Goal: Information Seeking & Learning: Learn about a topic

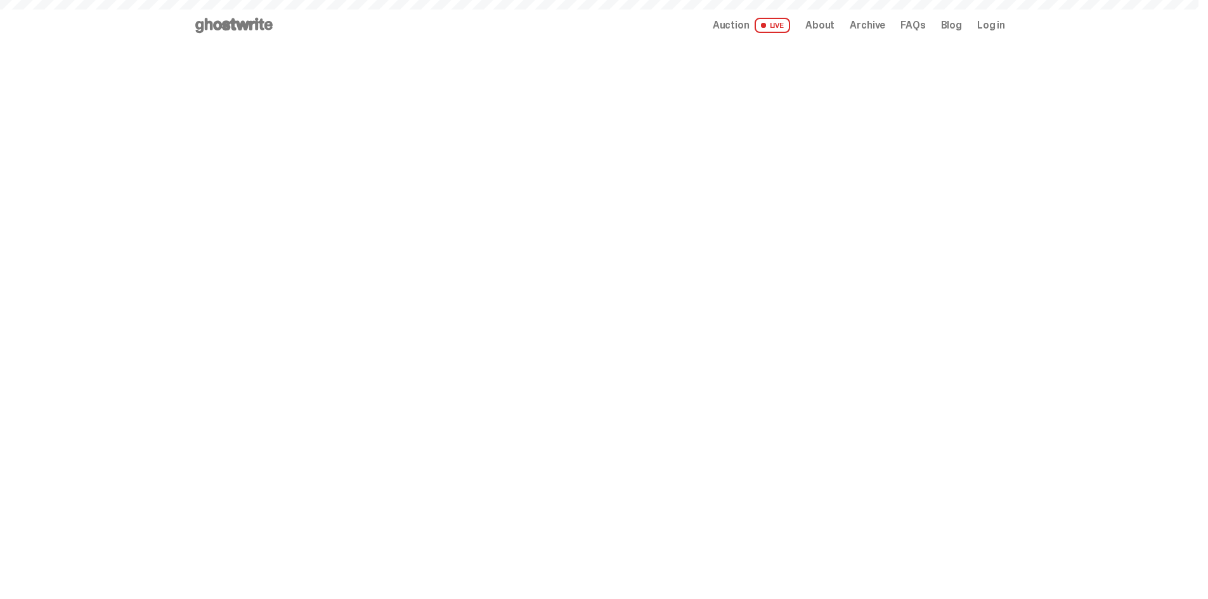
click at [872, 30] on span "Archive" at bounding box center [868, 25] width 36 height 10
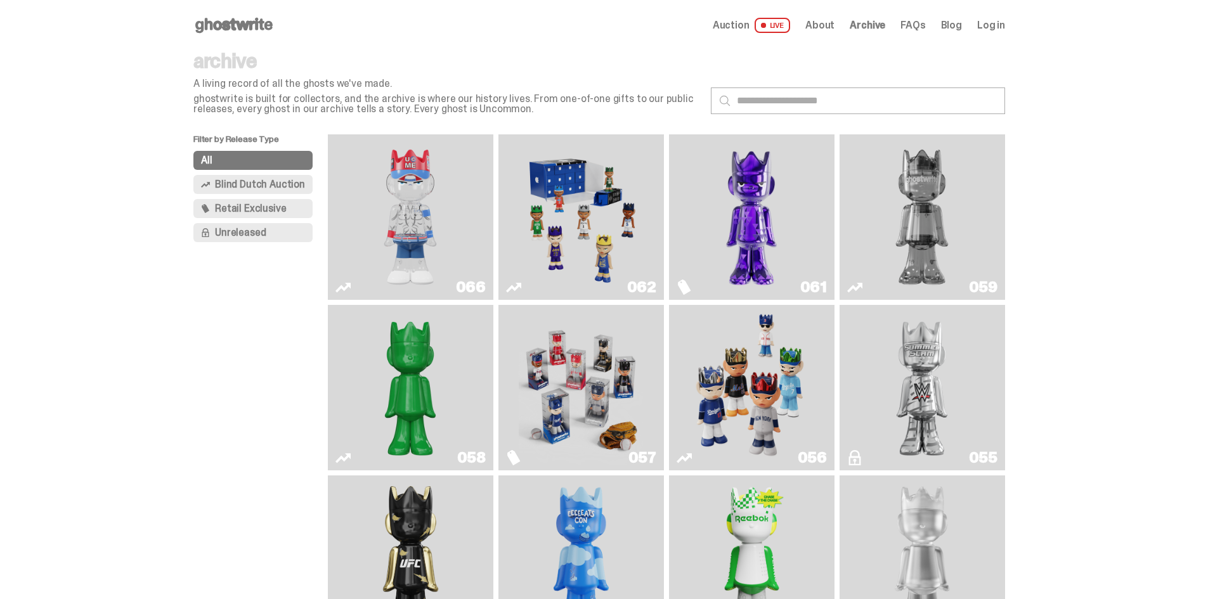
click at [925, 365] on img "I Was There SummerSlam" at bounding box center [922, 387] width 124 height 155
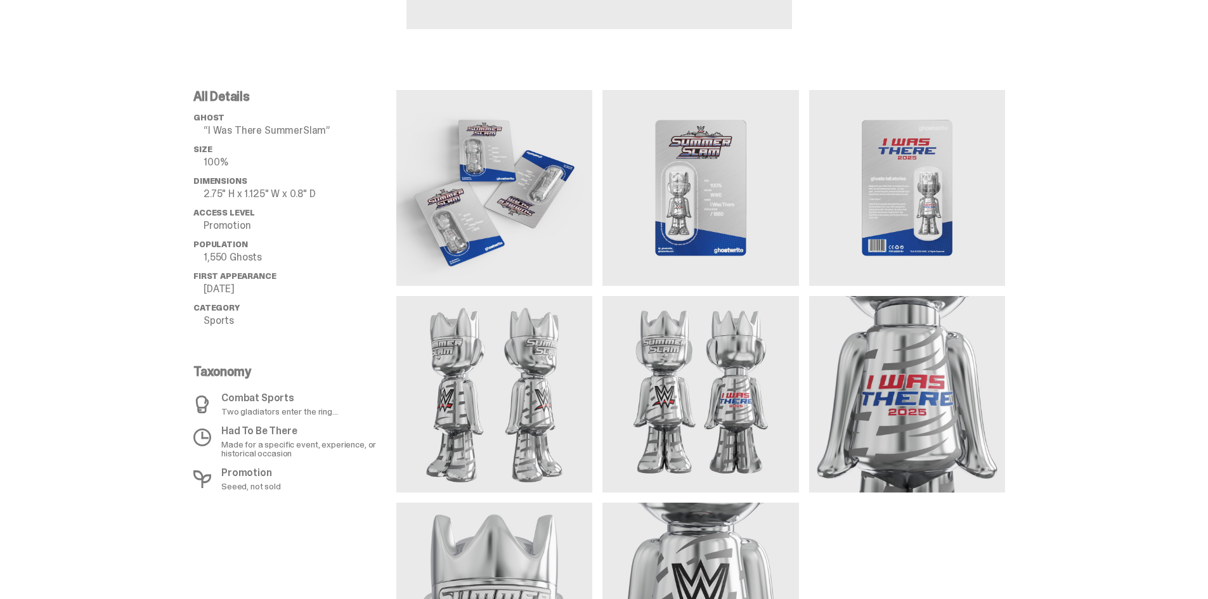
scroll to position [398, 0]
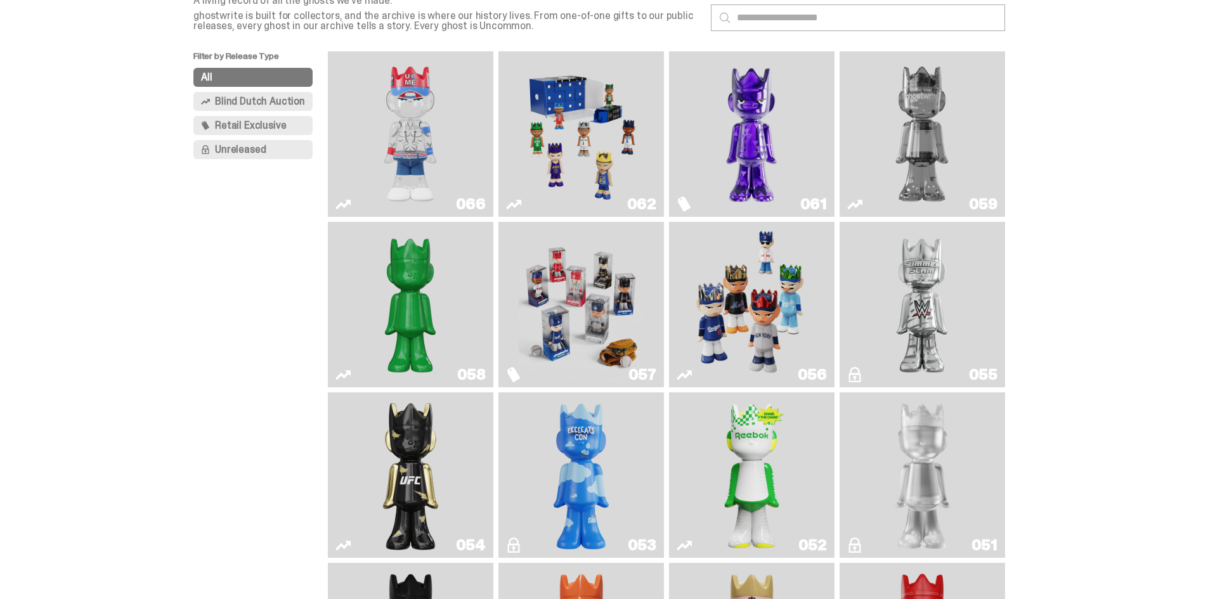
scroll to position [81, 0]
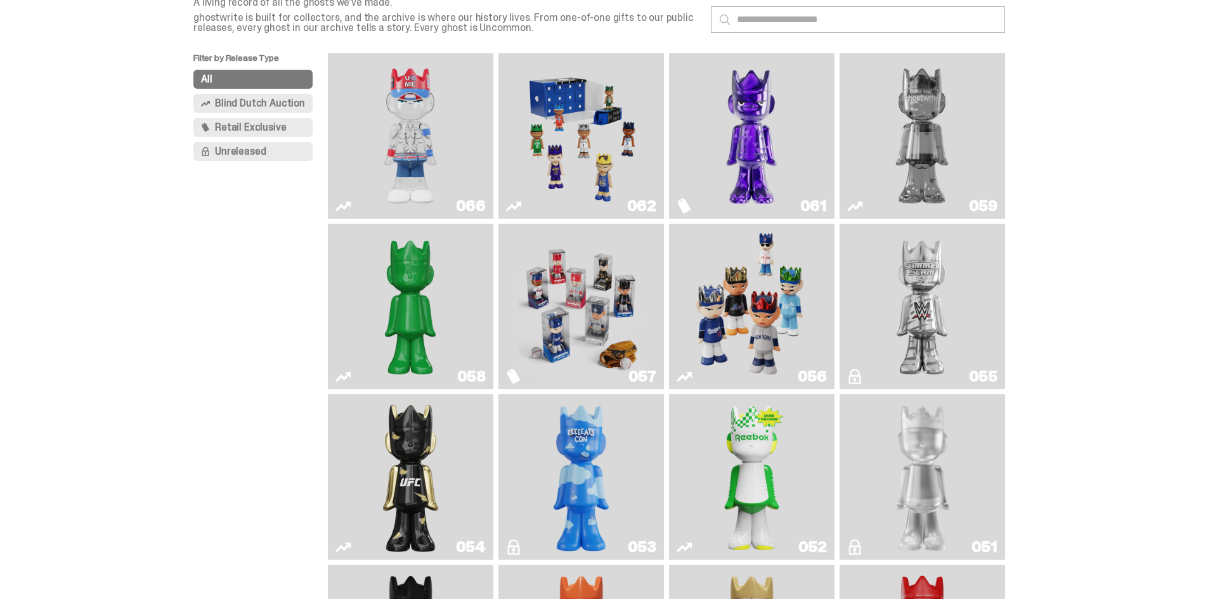
click at [750, 132] on img "Fantasy" at bounding box center [751, 135] width 124 height 155
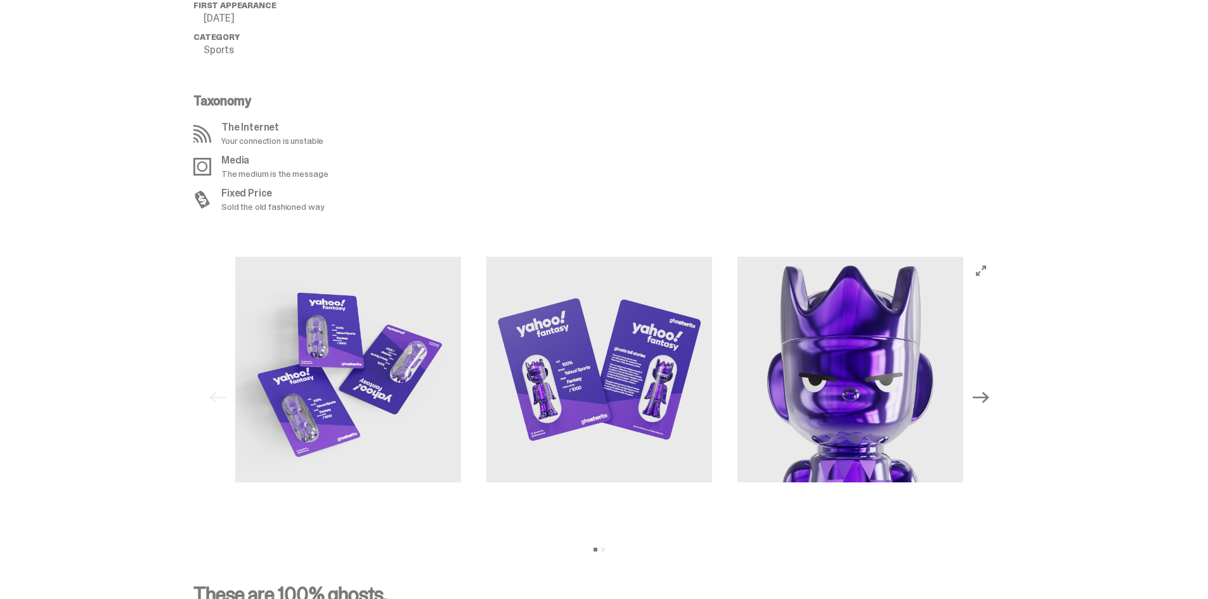
scroll to position [1162, 0]
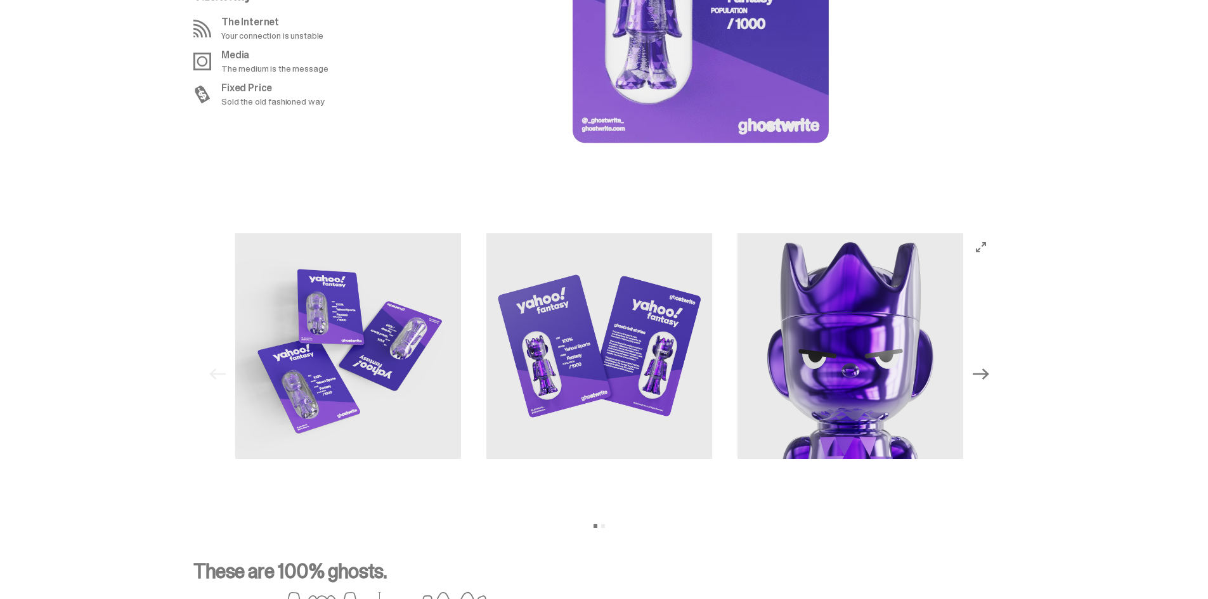
click at [990, 298] on div "Previous Next View slide 1 View slide 2" at bounding box center [599, 374] width 791 height 282
click at [985, 370] on icon "Next" at bounding box center [981, 374] width 16 height 16
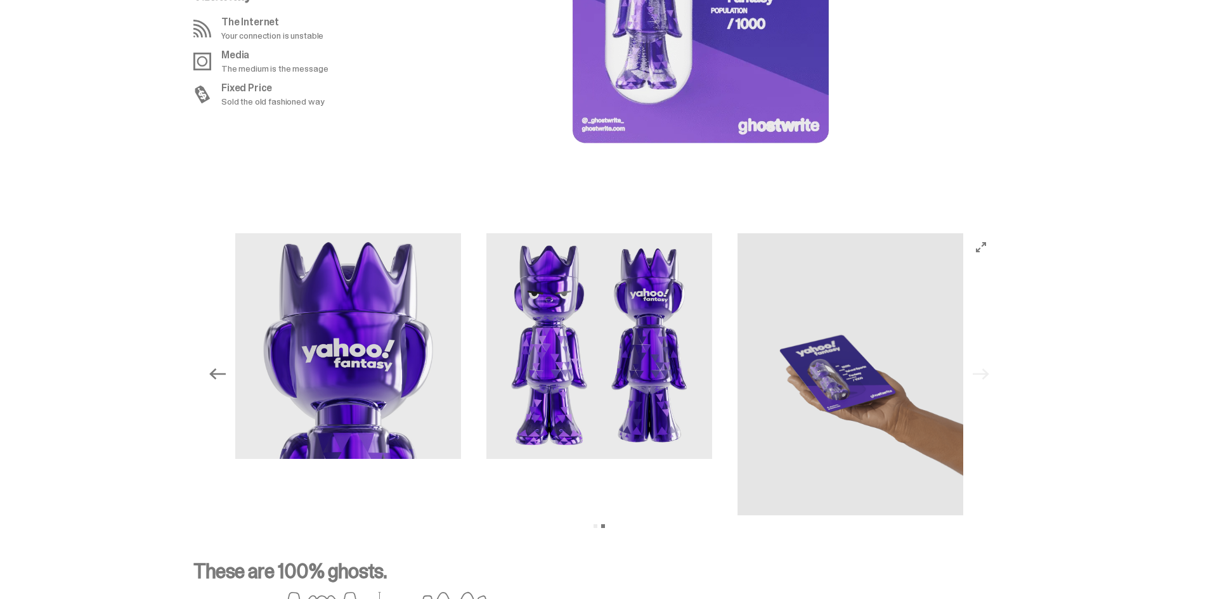
click at [830, 373] on img at bounding box center [850, 374] width 226 height 282
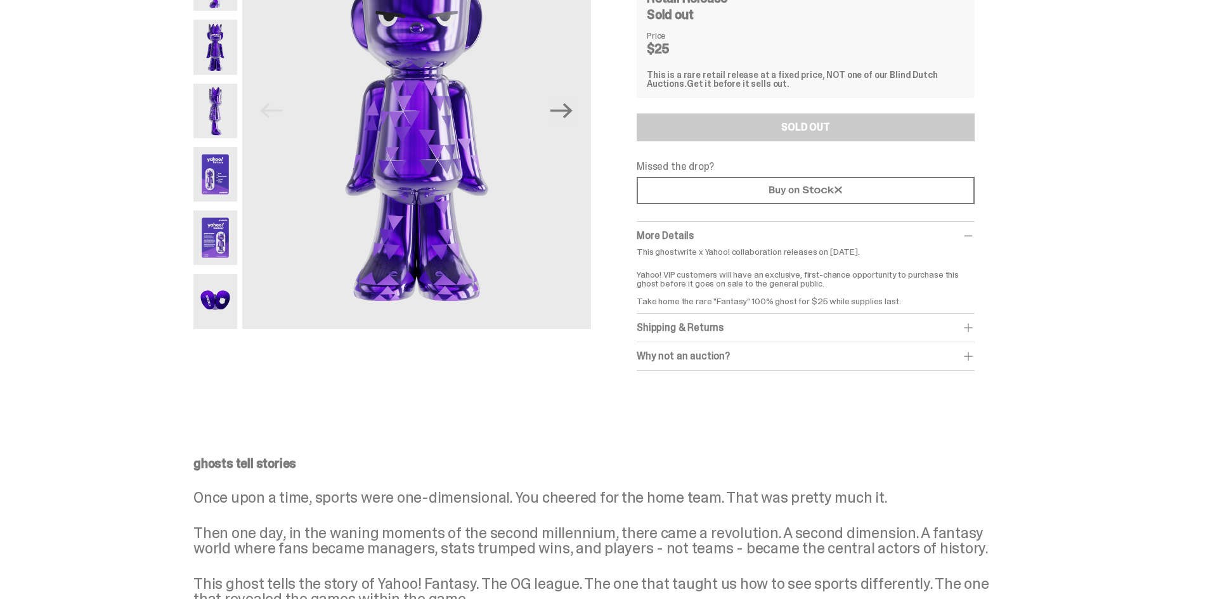
scroll to position [0, 0]
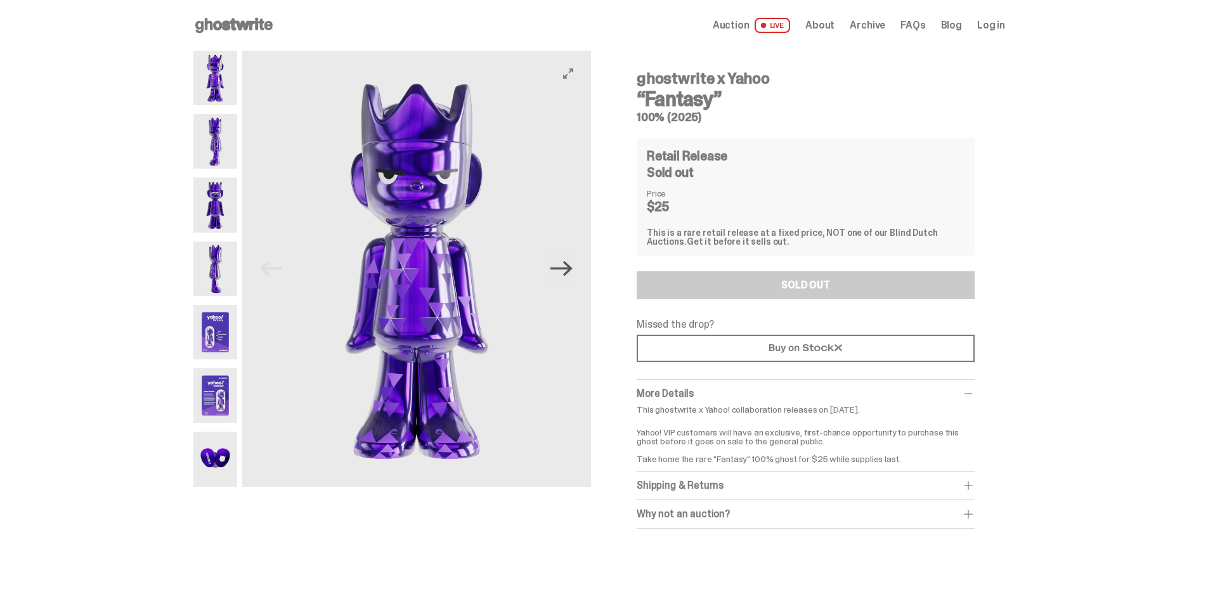
click at [573, 275] on icon "Next" at bounding box center [561, 268] width 22 height 22
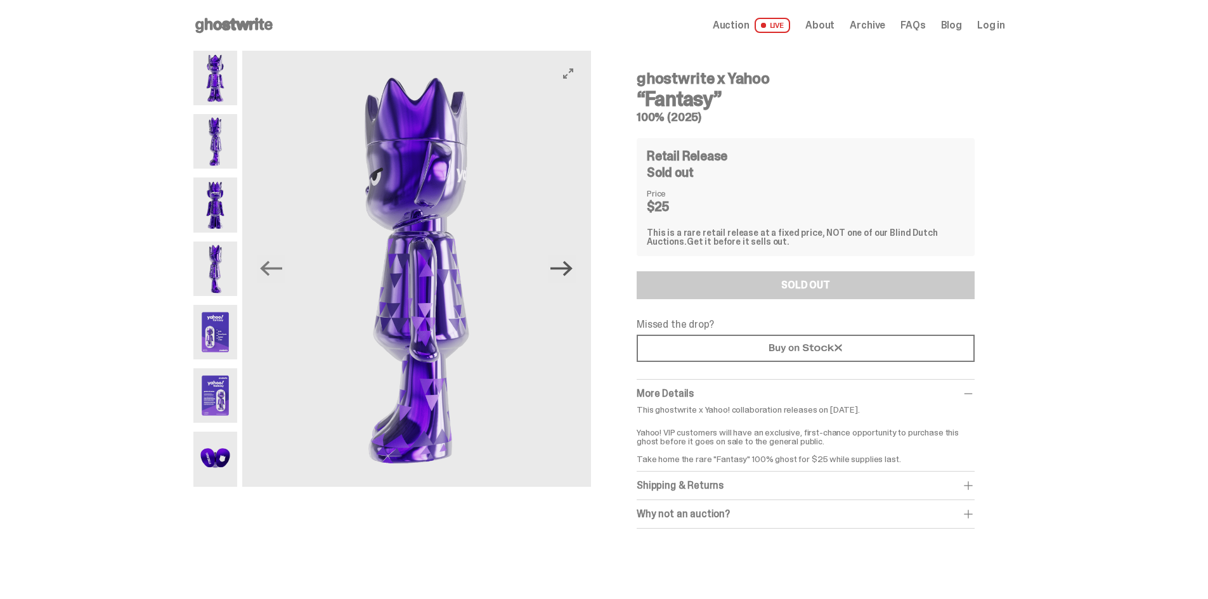
click at [573, 275] on icon "Next" at bounding box center [561, 268] width 22 height 22
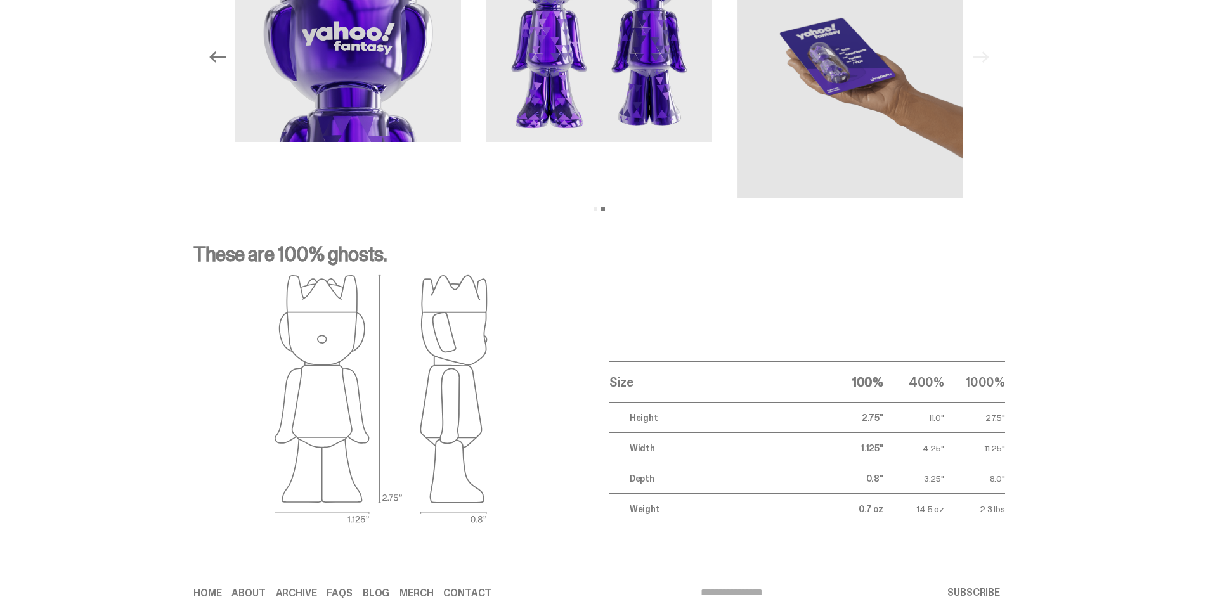
scroll to position [1268, 0]
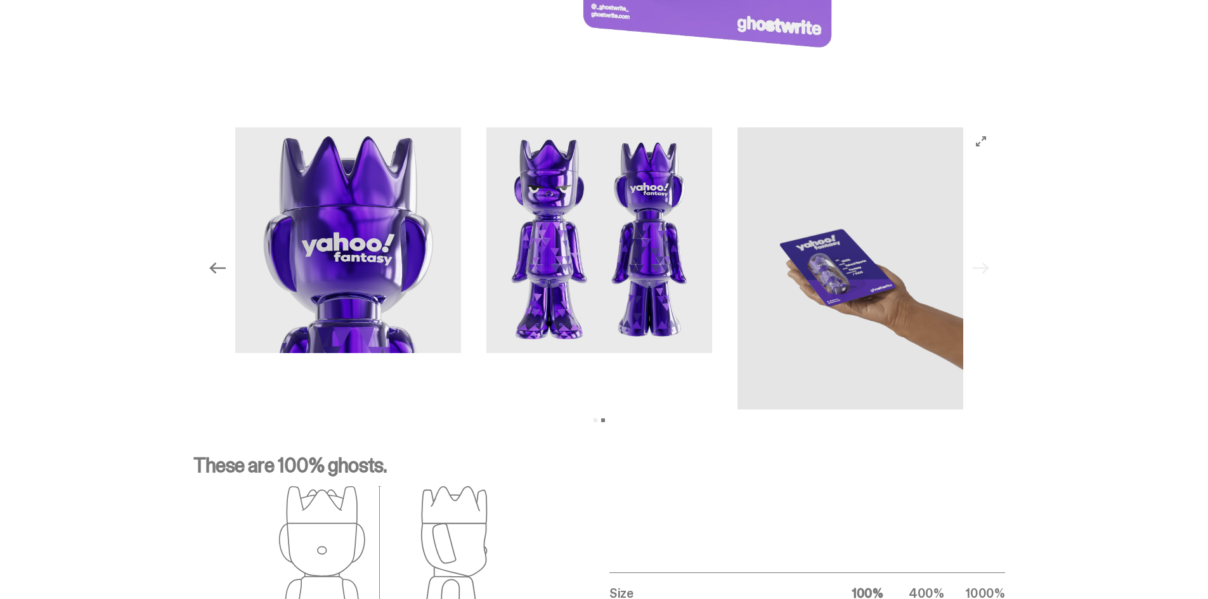
click at [224, 267] on icon "Previous" at bounding box center [217, 268] width 16 height 16
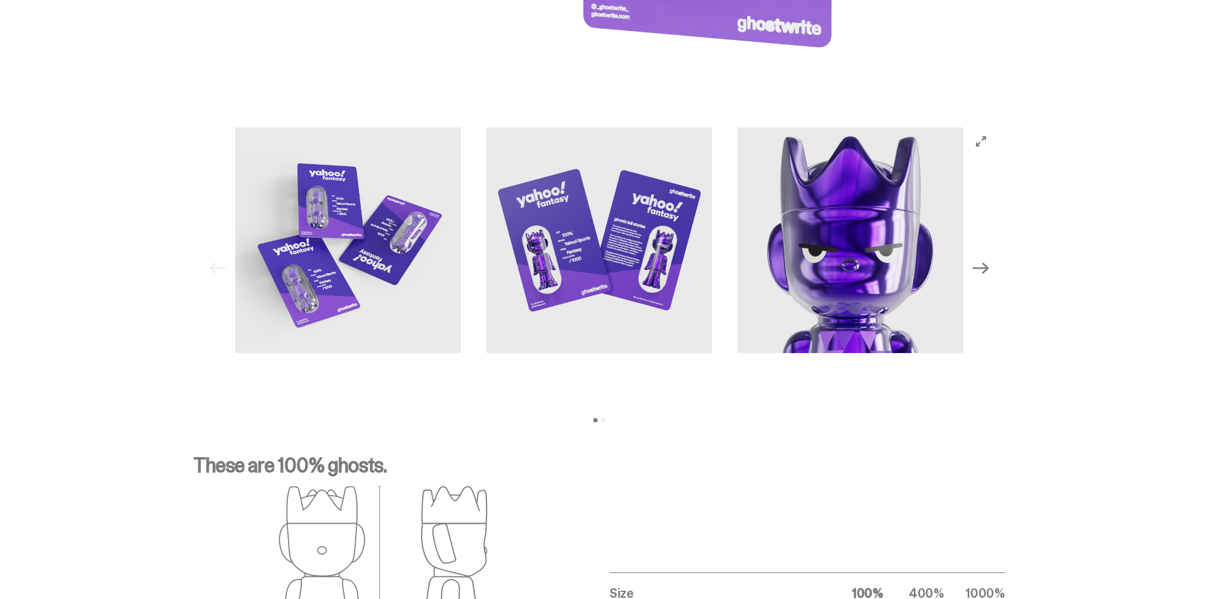
click at [223, 267] on div "Previous Next View slide 1 View slide 2" at bounding box center [599, 268] width 791 height 282
click at [986, 272] on icon "Next" at bounding box center [981, 268] width 16 height 16
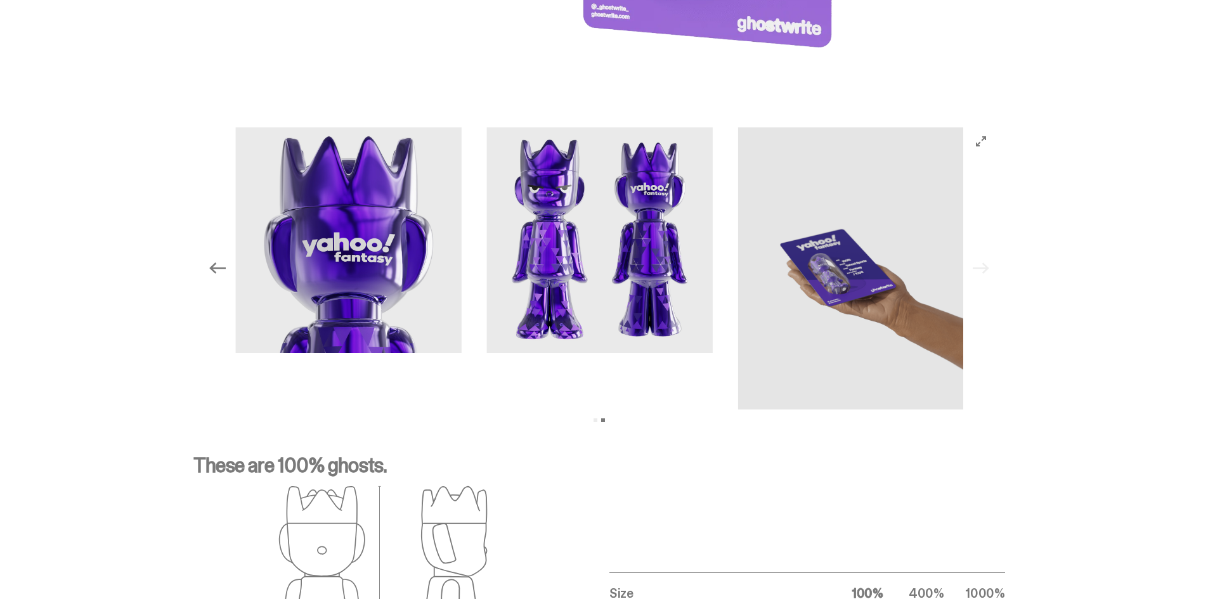
click at [986, 272] on div "Previous Next View slide 1 View slide 2" at bounding box center [599, 268] width 791 height 282
click at [226, 269] on icon "Previous" at bounding box center [217, 268] width 16 height 16
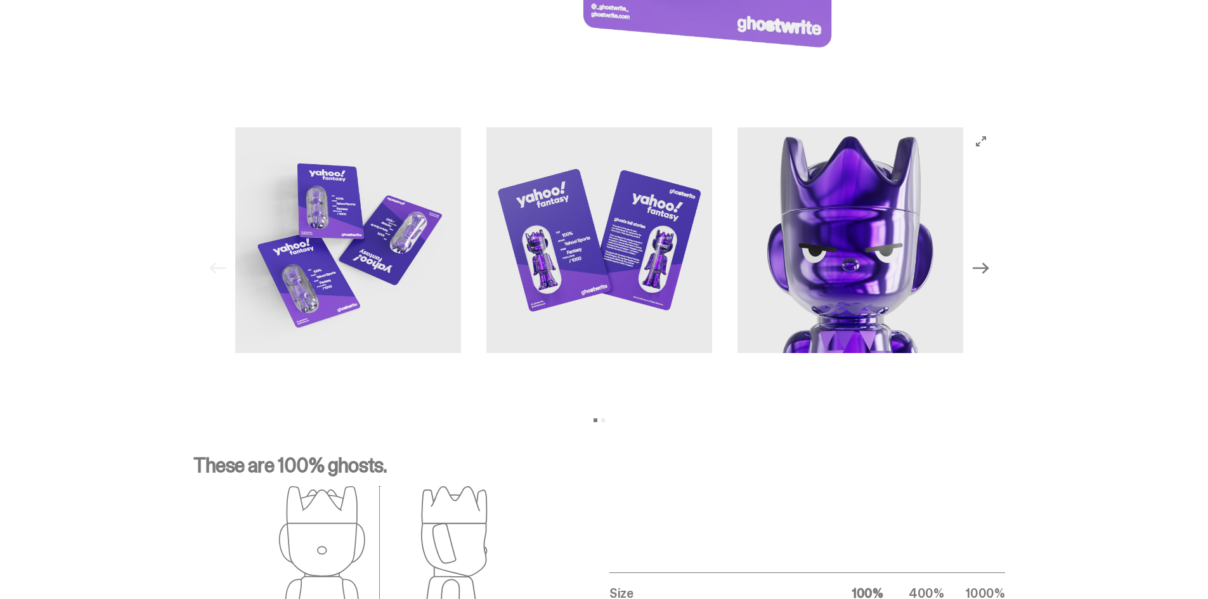
click at [980, 260] on button "Next" at bounding box center [981, 268] width 28 height 28
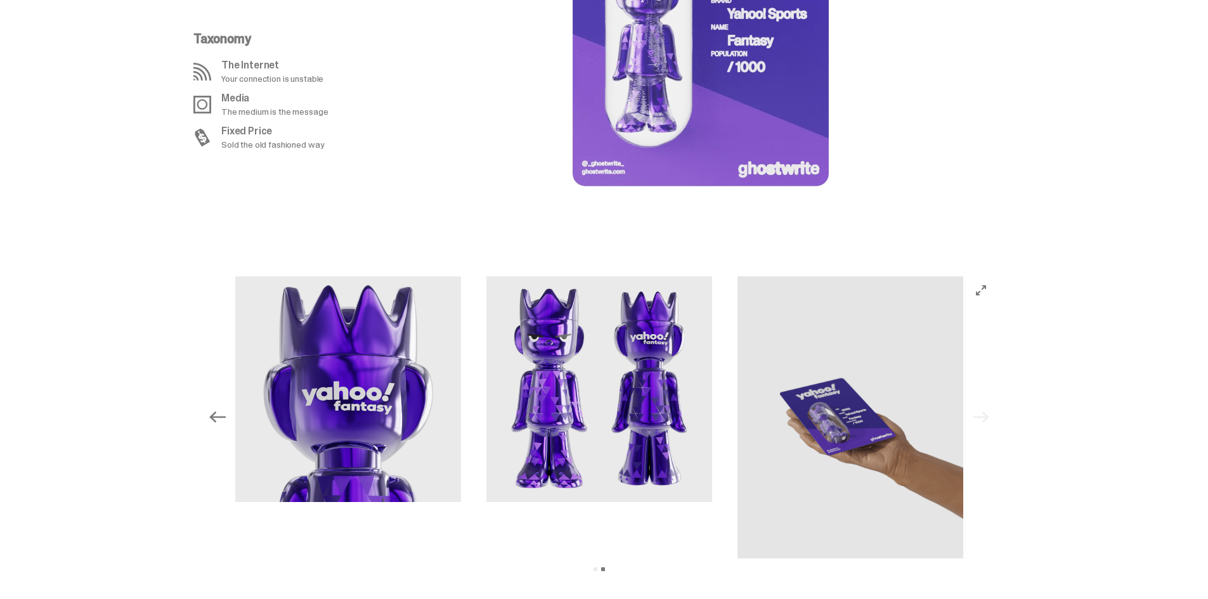
scroll to position [1162, 0]
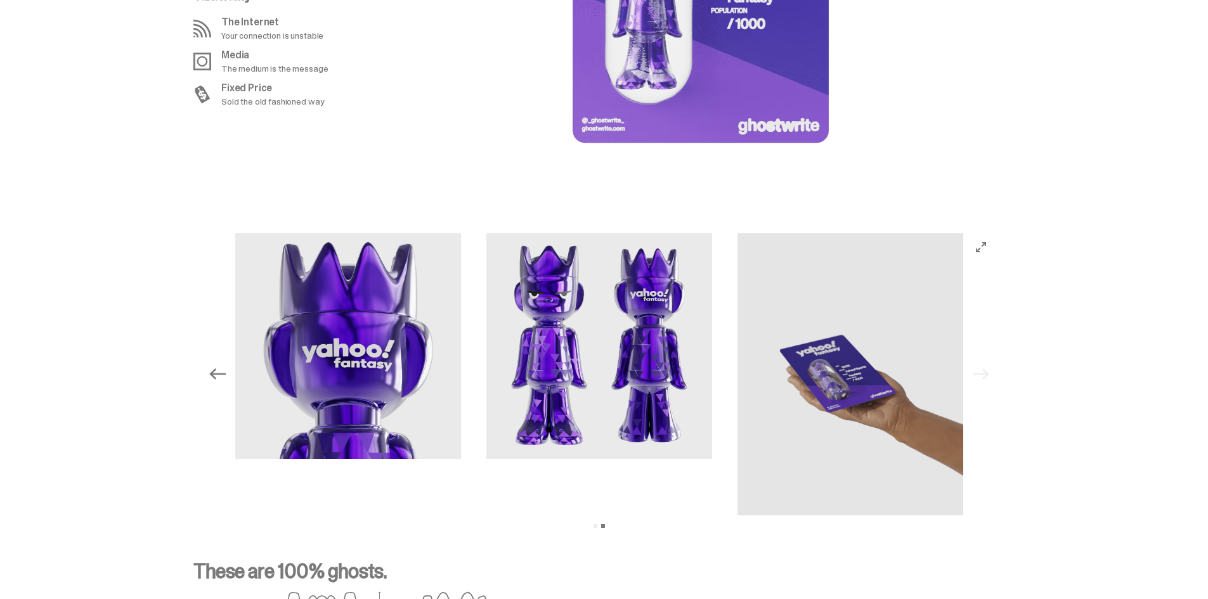
click at [217, 384] on button "Previous" at bounding box center [218, 374] width 28 height 28
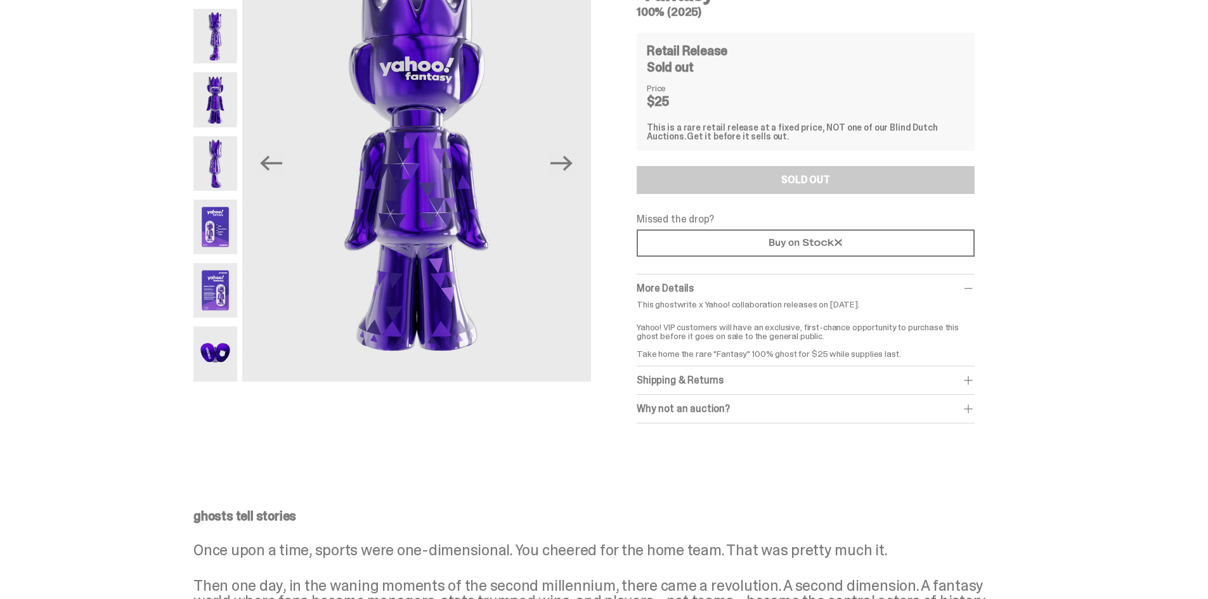
scroll to position [0, 0]
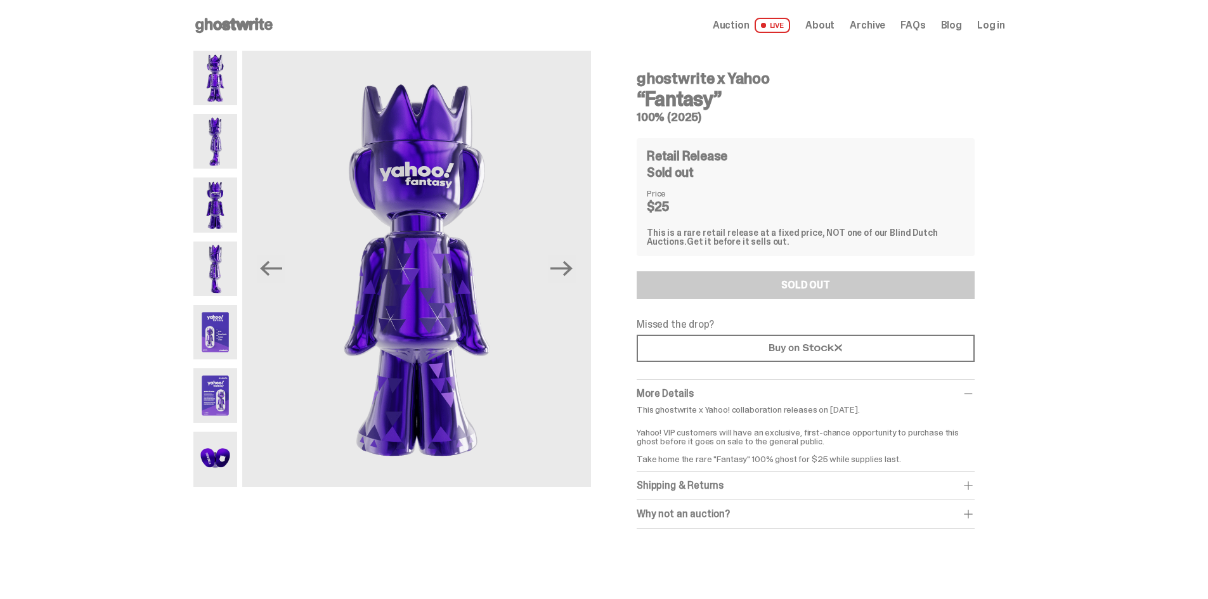
click at [223, 326] on img at bounding box center [215, 332] width 44 height 55
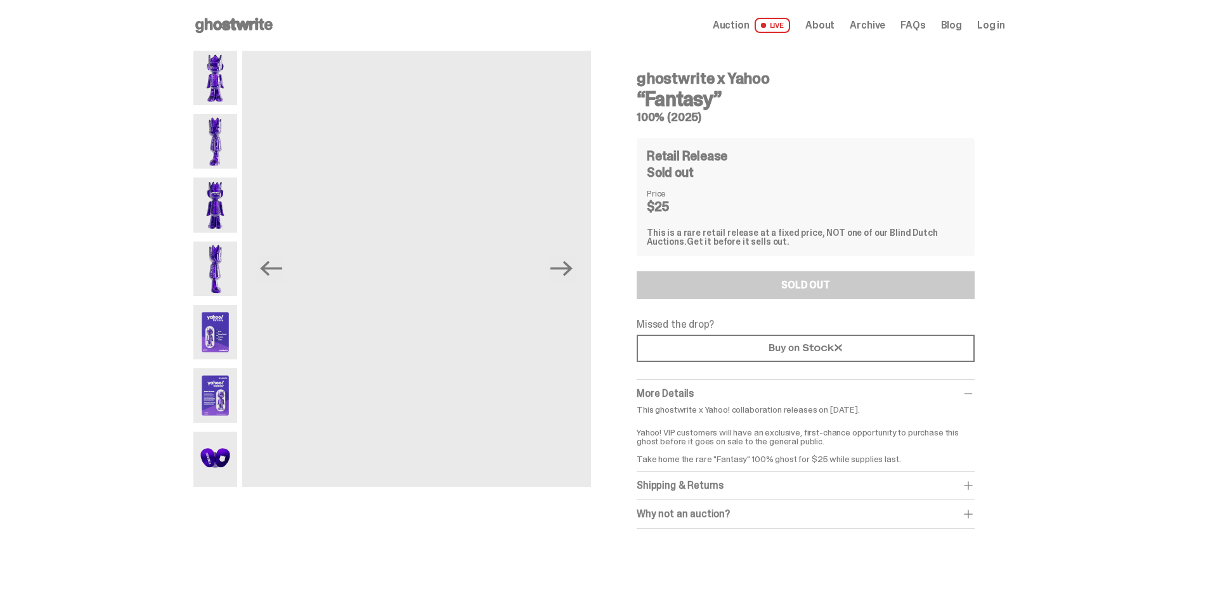
click at [233, 455] on img at bounding box center [215, 459] width 44 height 55
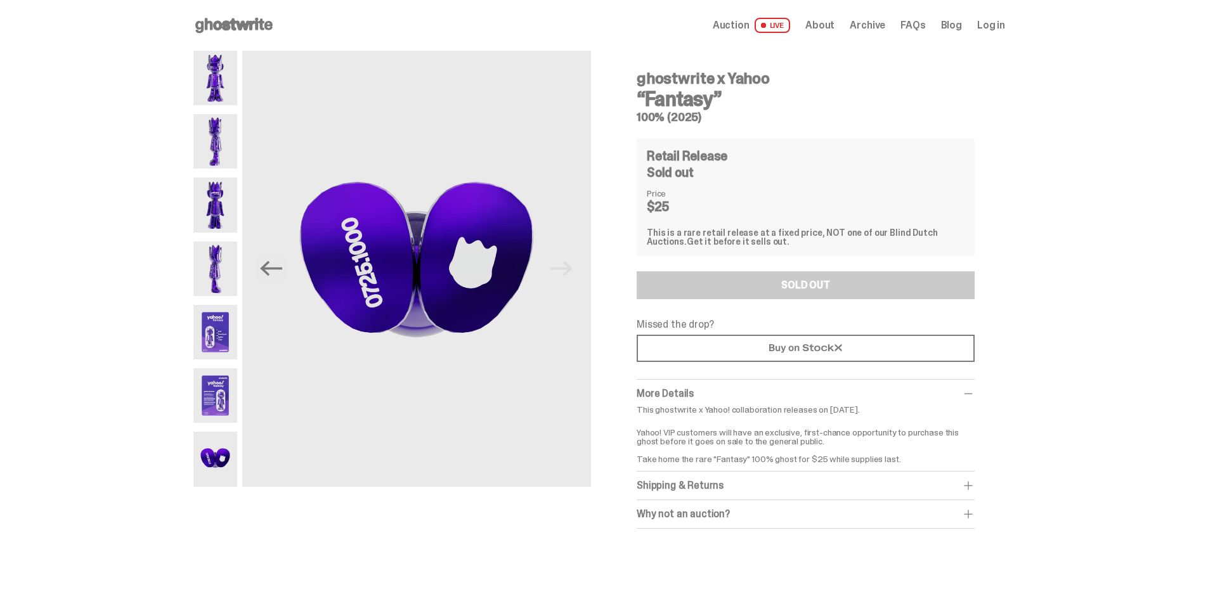
click at [224, 143] on img at bounding box center [215, 141] width 44 height 55
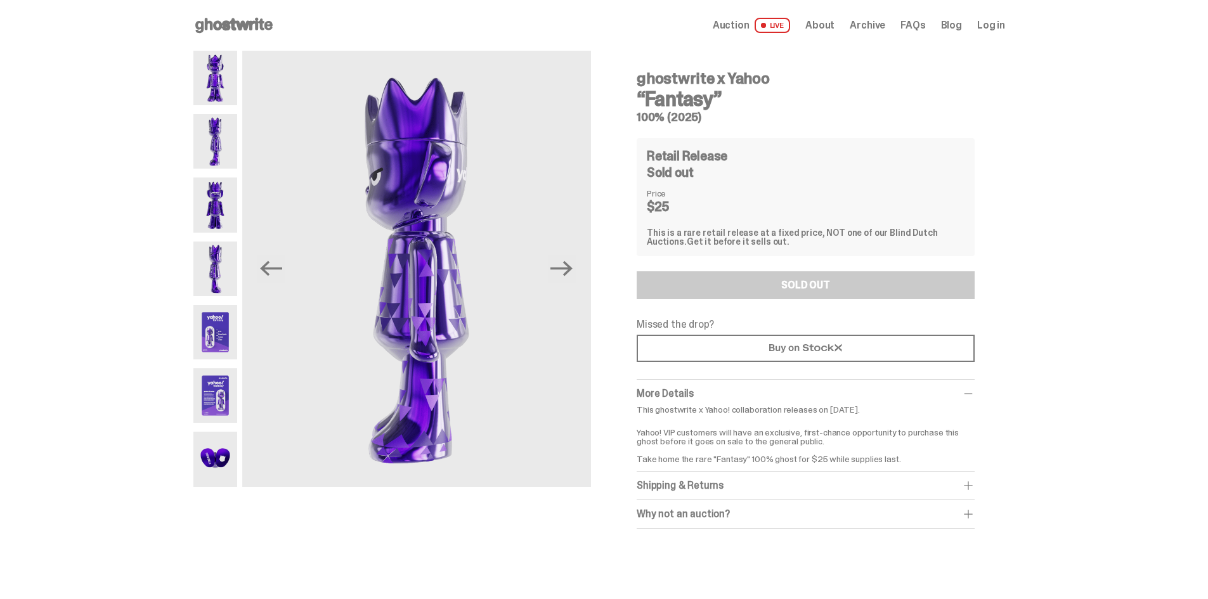
click at [220, 202] on img at bounding box center [215, 205] width 44 height 55
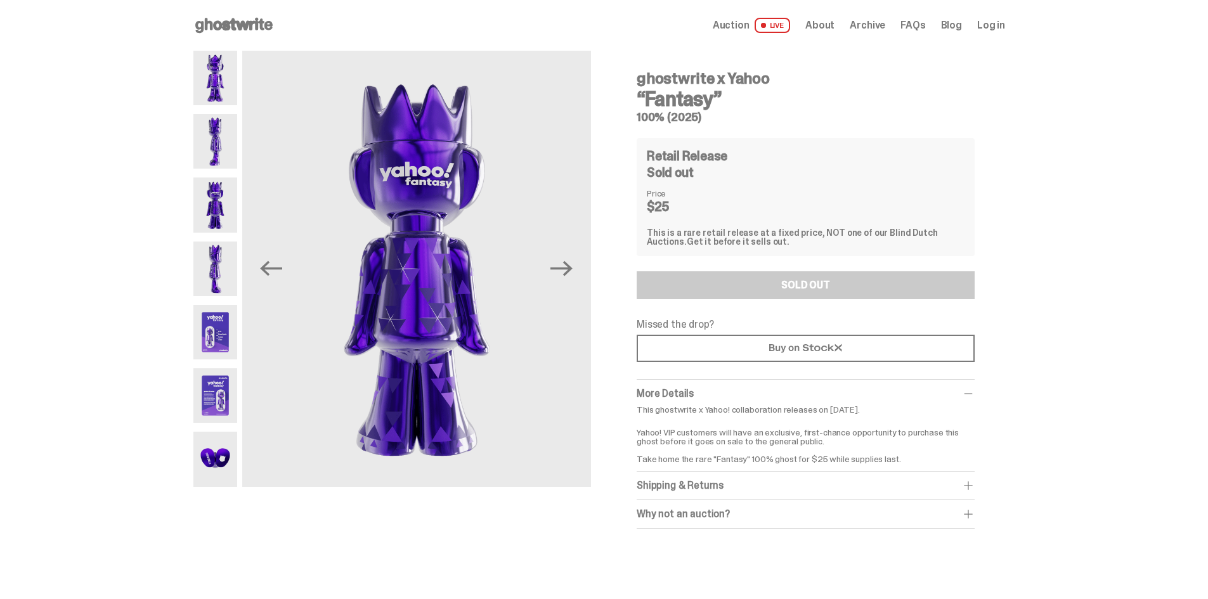
click at [219, 252] on img at bounding box center [215, 269] width 44 height 55
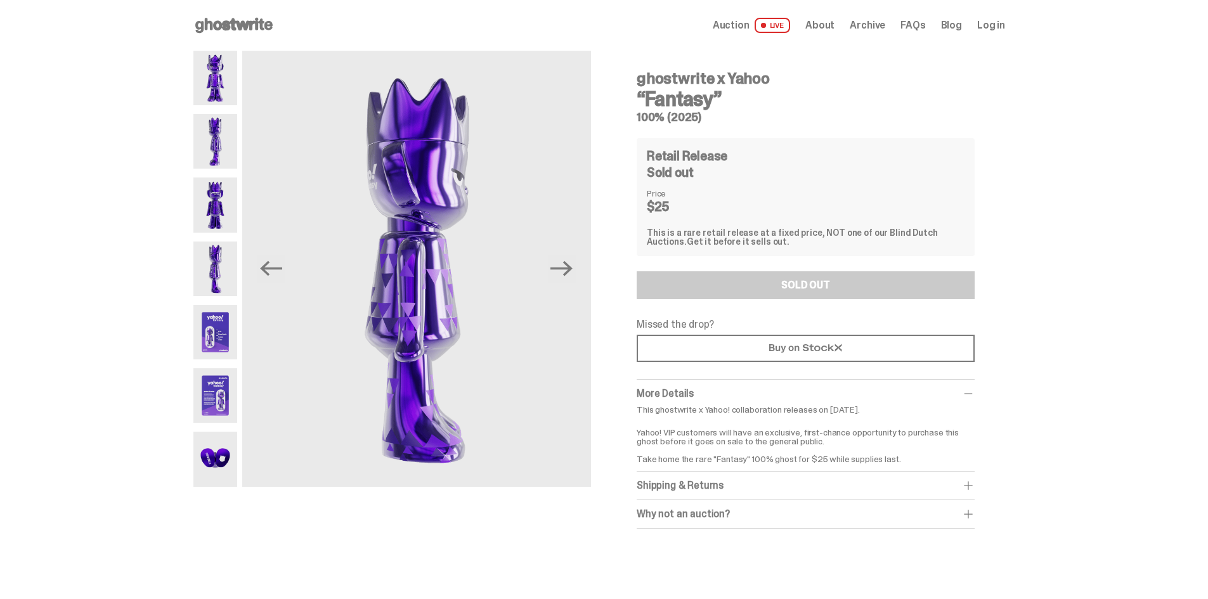
click at [225, 341] on img at bounding box center [215, 332] width 44 height 55
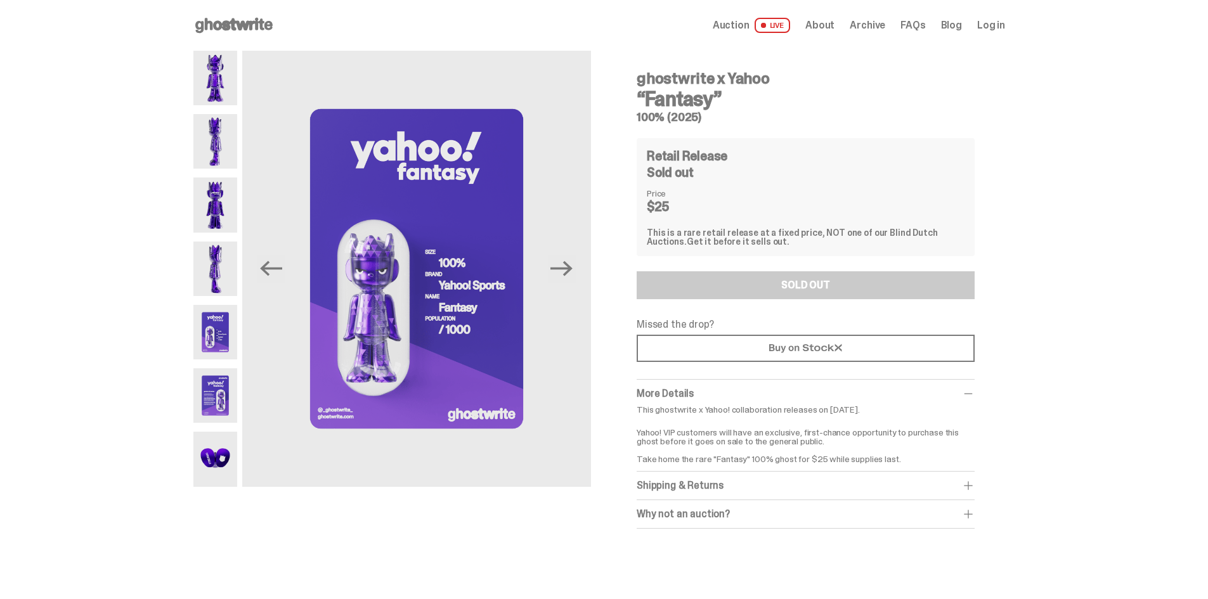
click at [223, 393] on img at bounding box center [215, 395] width 44 height 55
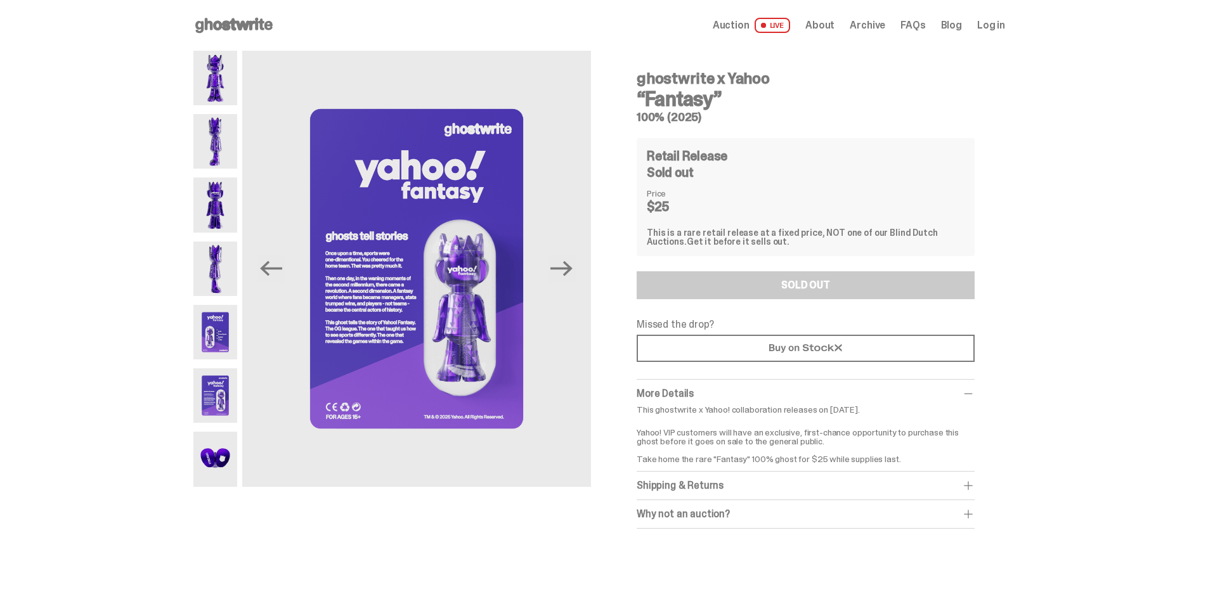
click at [218, 436] on img at bounding box center [215, 459] width 44 height 55
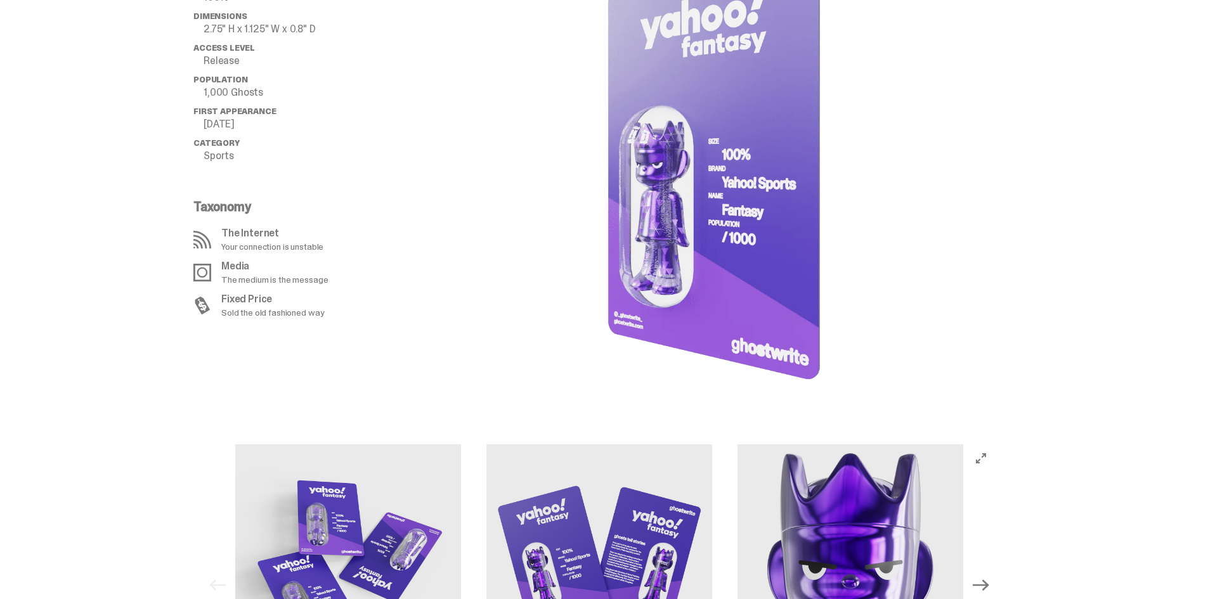
scroll to position [1373, 0]
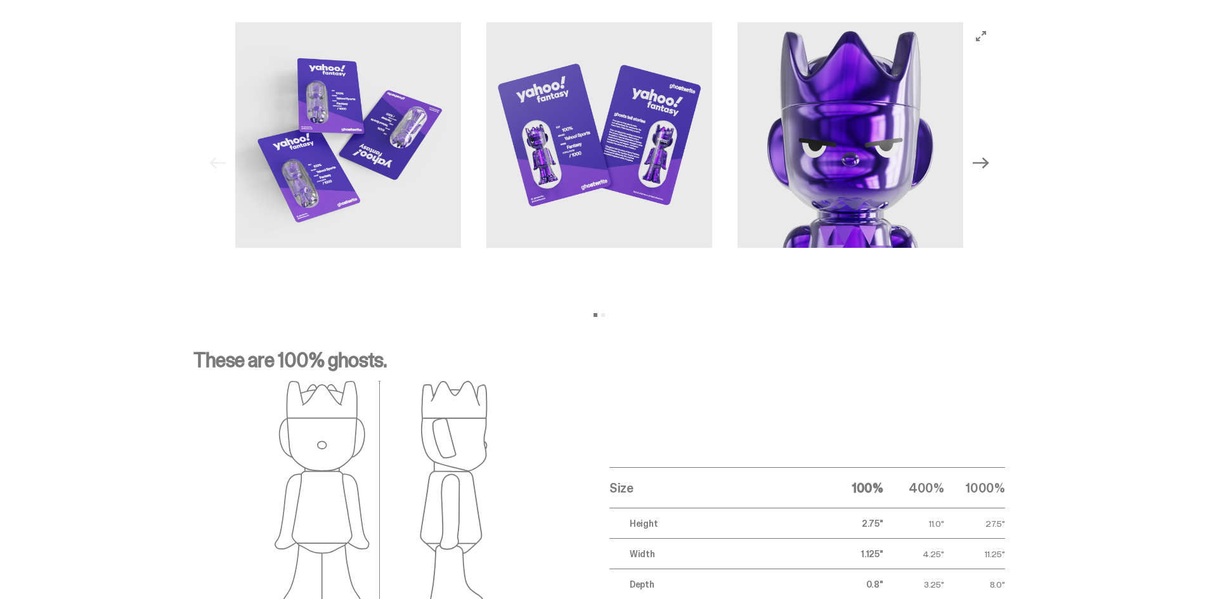
click at [981, 159] on icon "Next" at bounding box center [981, 163] width 16 height 16
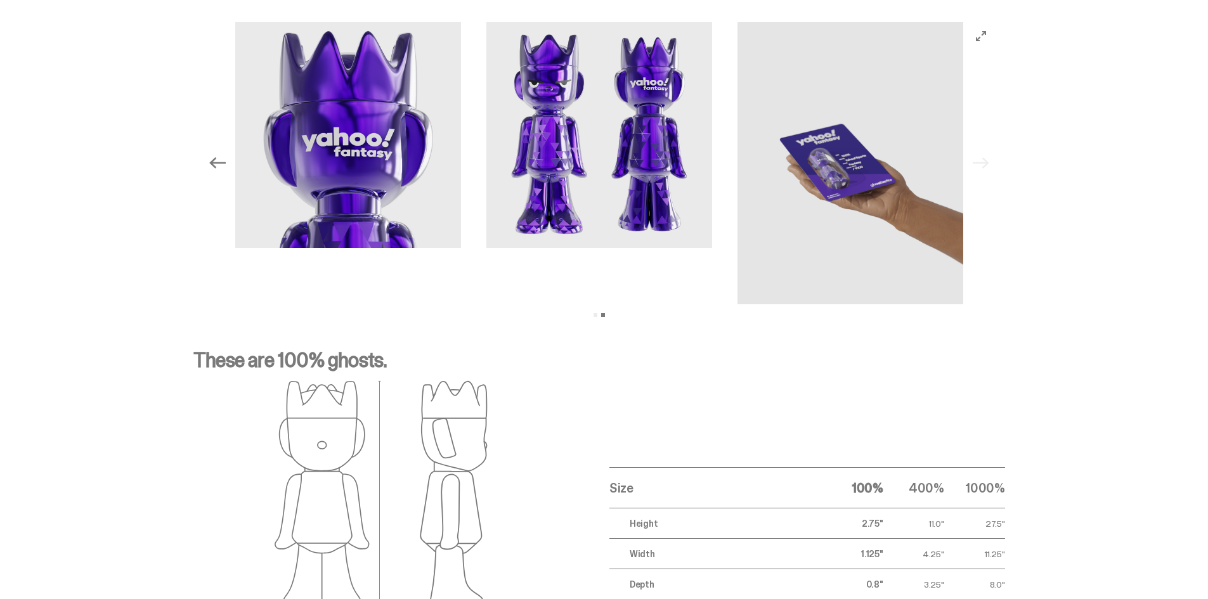
click at [981, 159] on div "Previous Next View slide 1 View slide 2" at bounding box center [599, 163] width 791 height 282
click at [224, 167] on icon "Previous" at bounding box center [217, 163] width 16 height 16
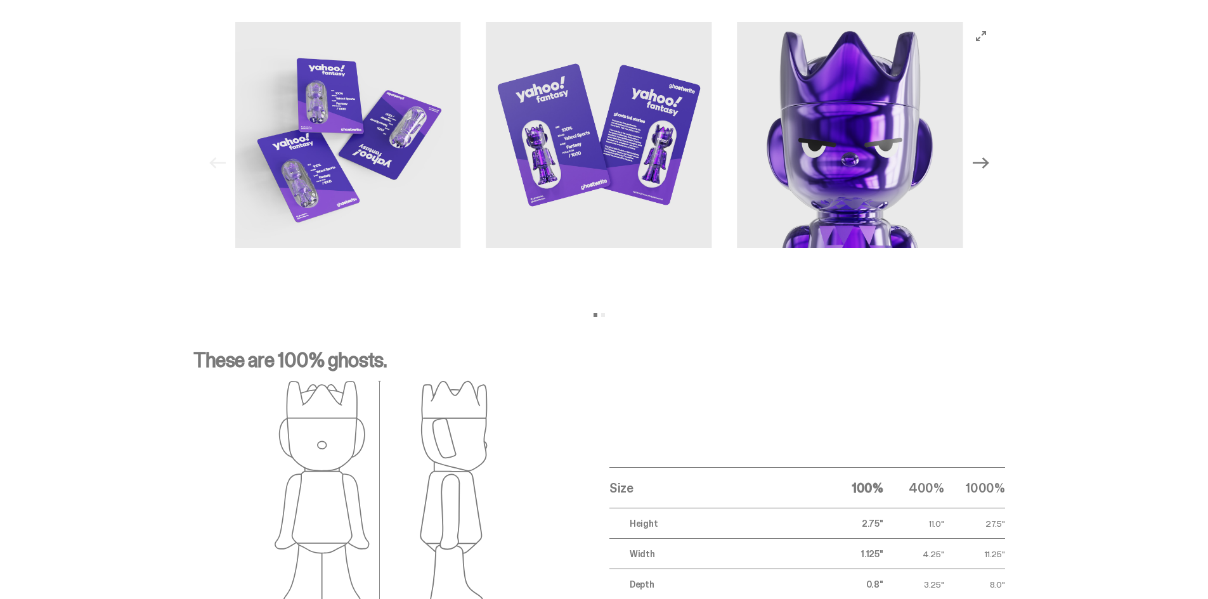
click at [224, 167] on div "Previous Next View slide 1 View slide 2" at bounding box center [599, 163] width 791 height 282
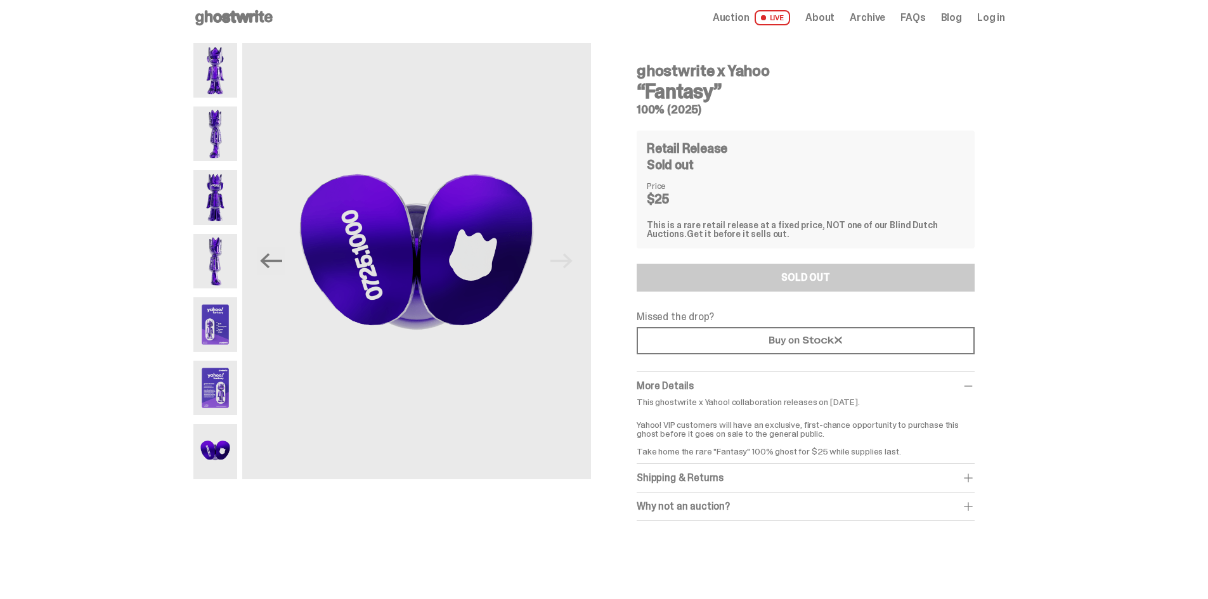
scroll to position [0, 0]
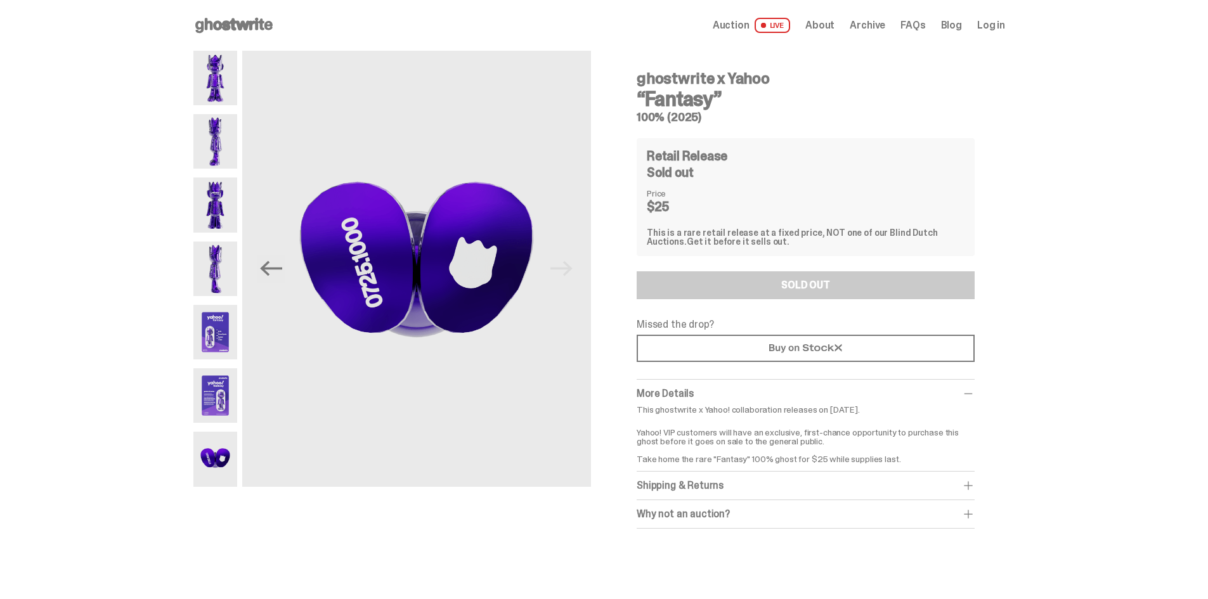
click at [226, 337] on img at bounding box center [215, 332] width 44 height 55
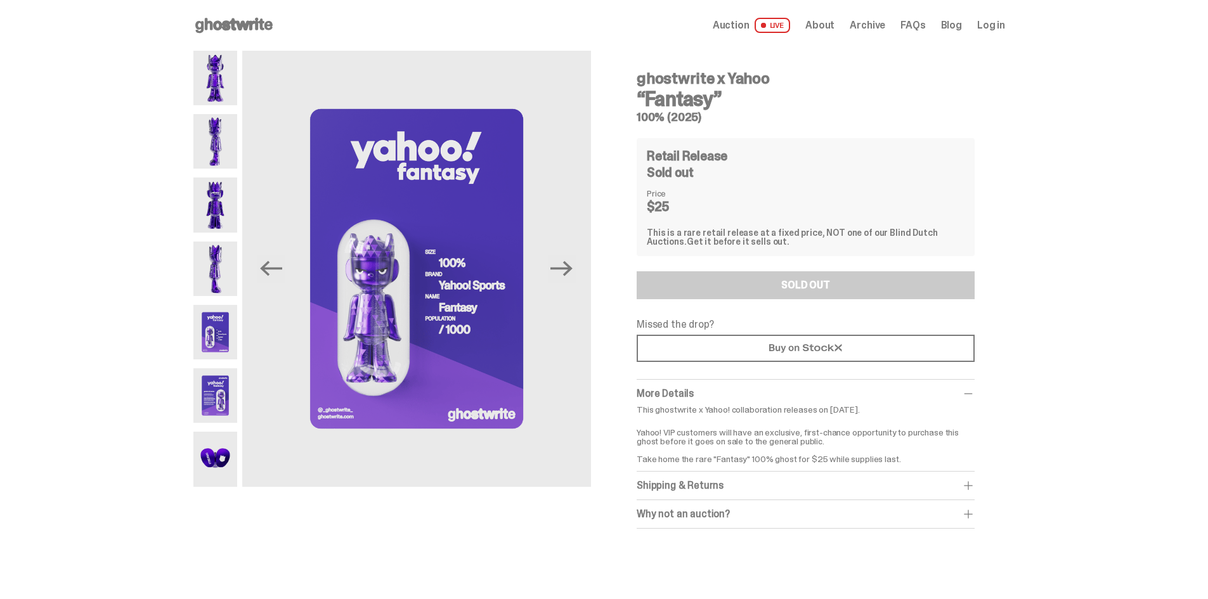
click at [223, 410] on img at bounding box center [215, 395] width 44 height 55
